Goal: Navigation & Orientation: Find specific page/section

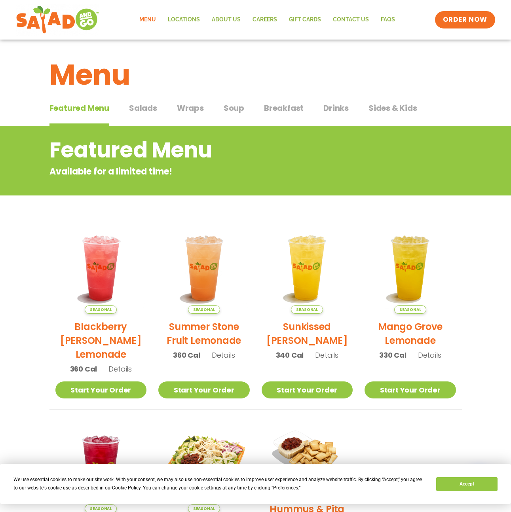
scroll to position [2, 0]
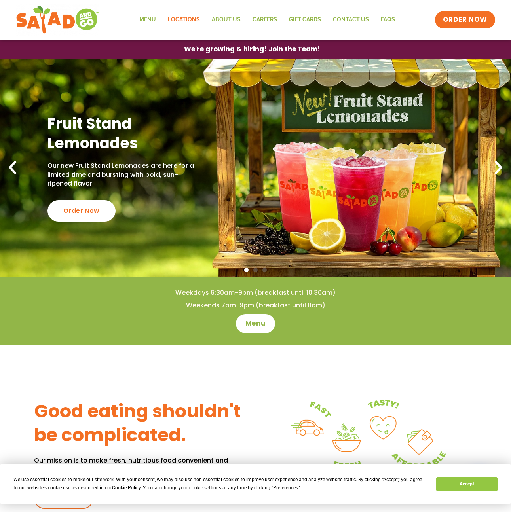
click at [186, 19] on link "Locations" at bounding box center [184, 20] width 44 height 18
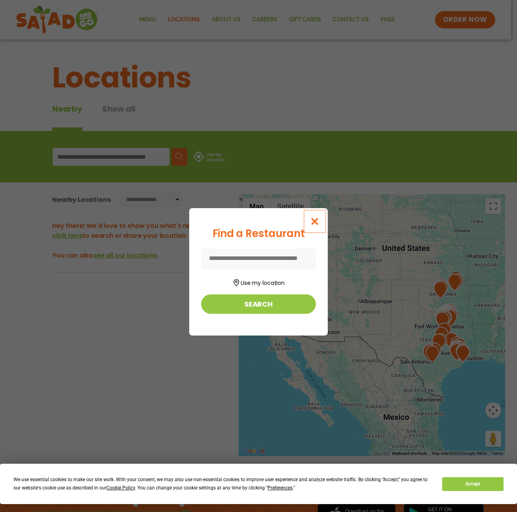
click at [312, 220] on icon "Close modal" at bounding box center [315, 221] width 10 height 8
